Goal: Navigation & Orientation: Find specific page/section

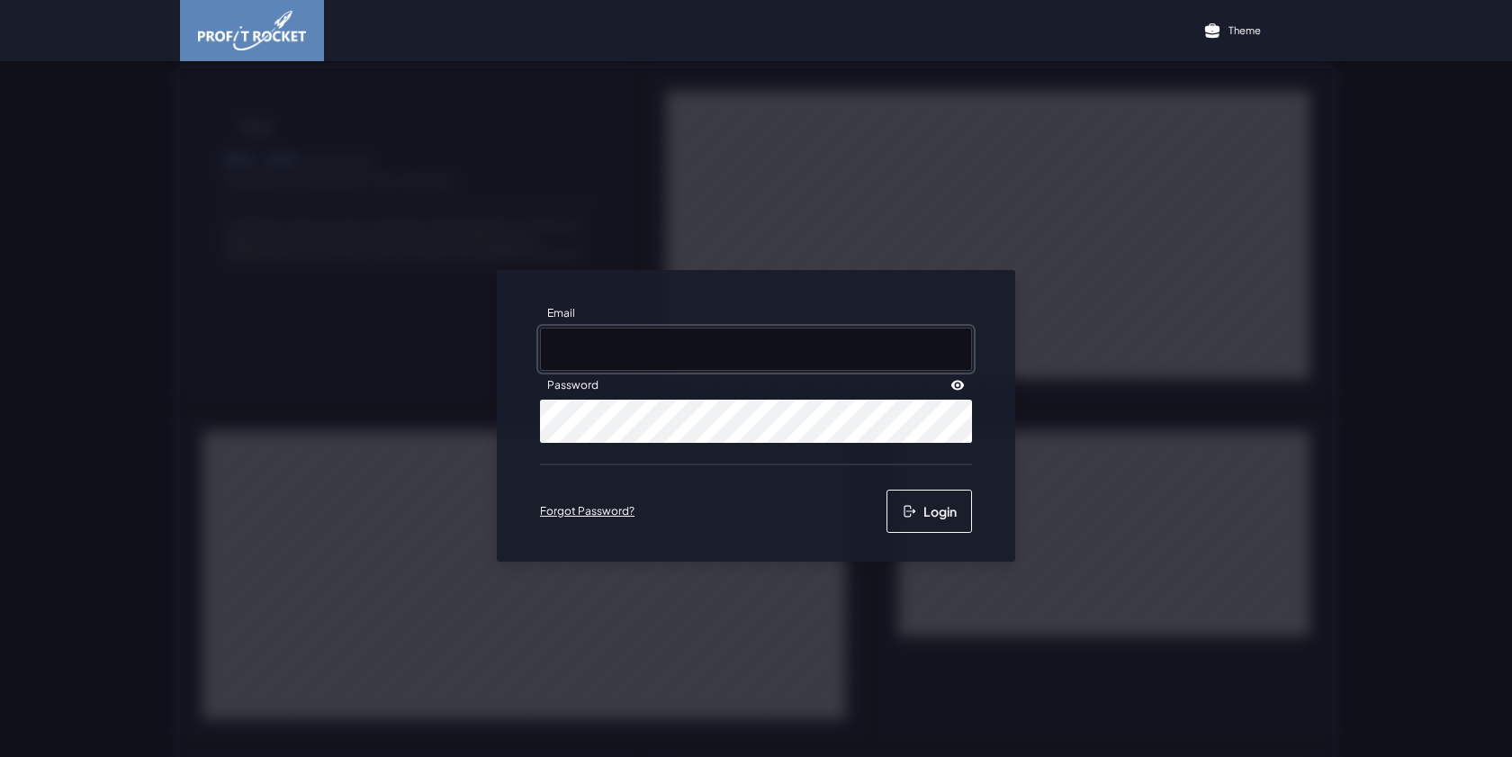
type input "[EMAIL_ADDRESS][DOMAIN_NAME]"
click at [929, 516] on button "Login" at bounding box center [928, 511] width 85 height 43
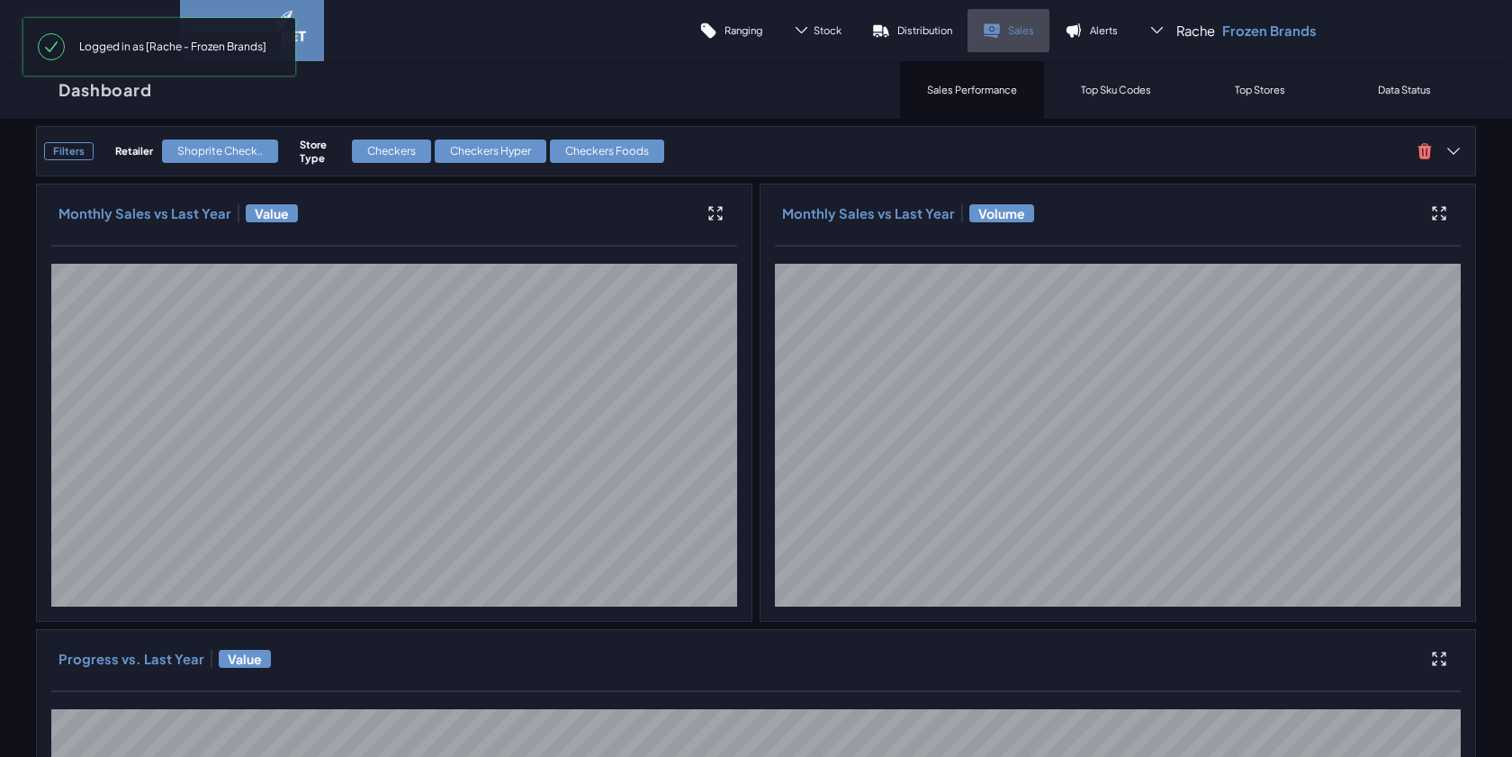
click at [1008, 37] on link "Sales" at bounding box center [1008, 30] width 82 height 43
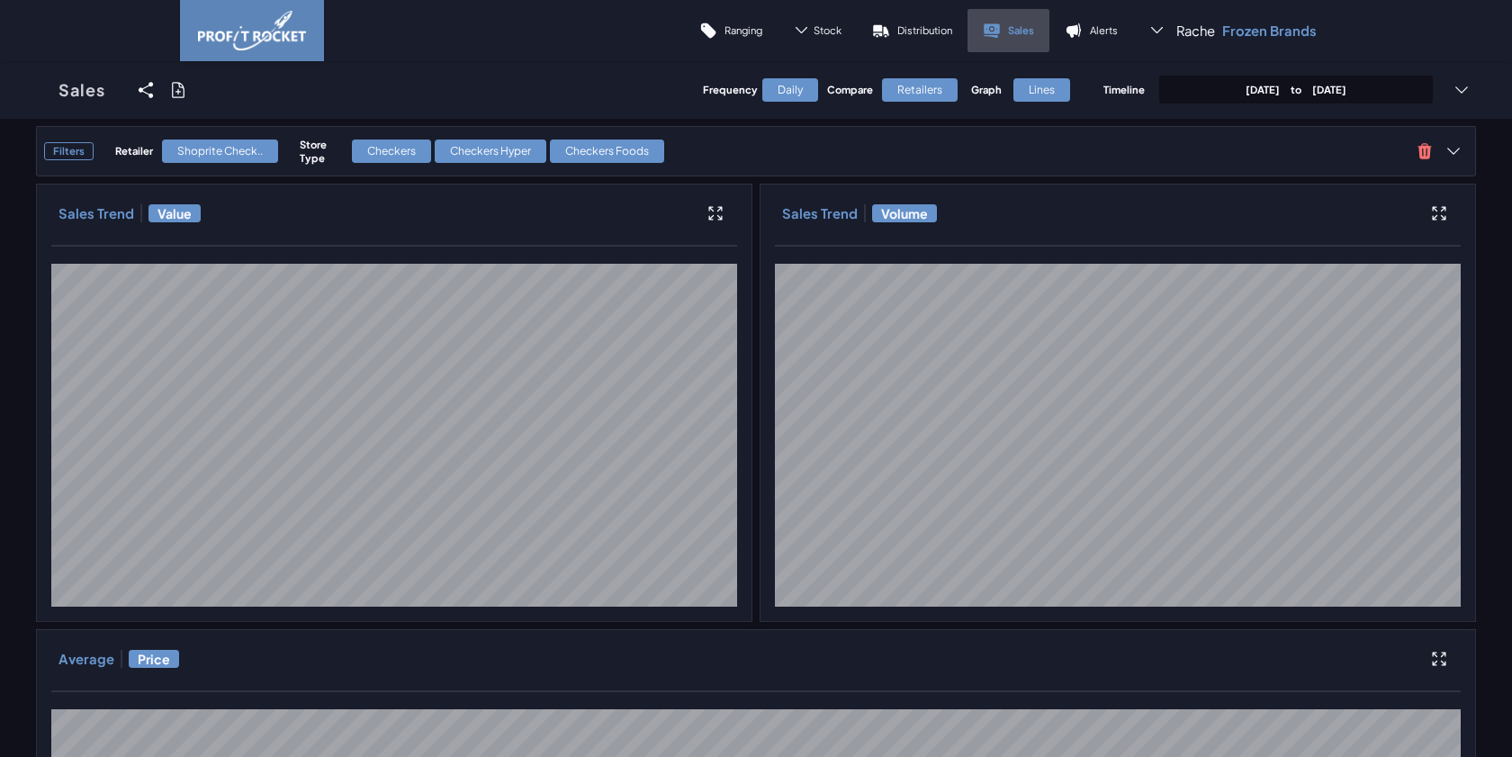
click at [1026, 20] on link "Sales" at bounding box center [1008, 30] width 82 height 43
